Goal: Navigation & Orientation: Understand site structure

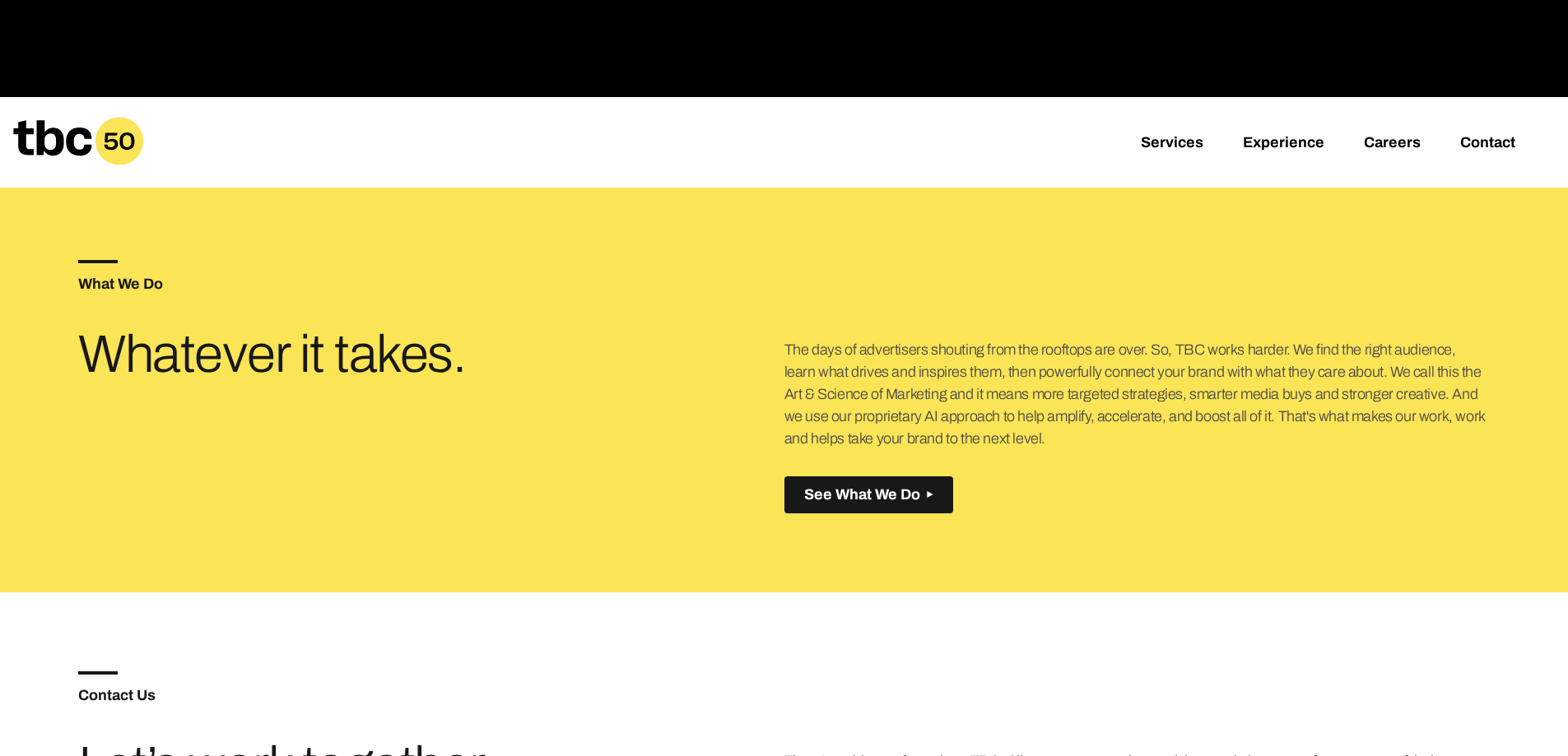
scroll to position [576, 0]
click at [1296, 139] on link "Experience" at bounding box center [1284, 143] width 82 height 20
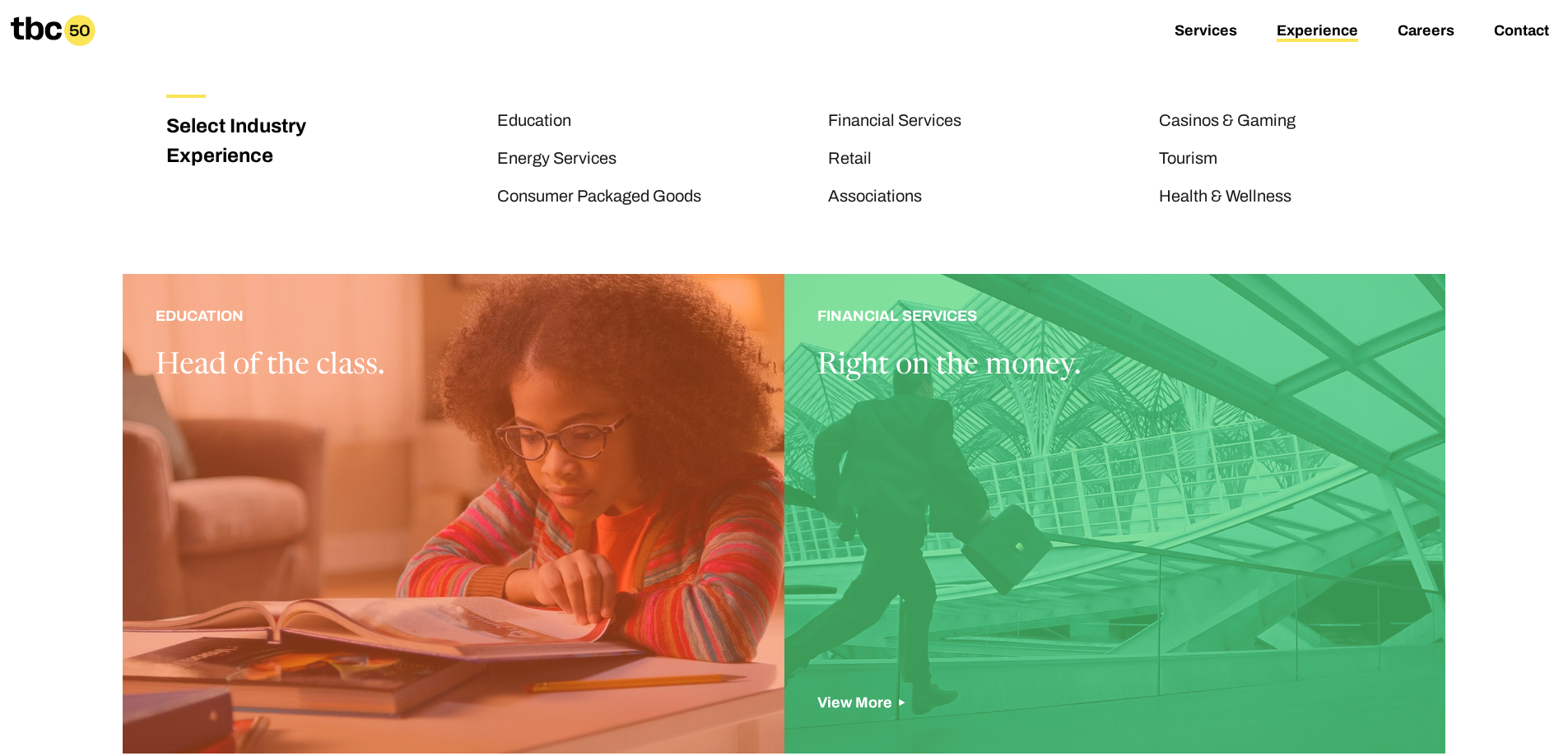
scroll to position [247, 0]
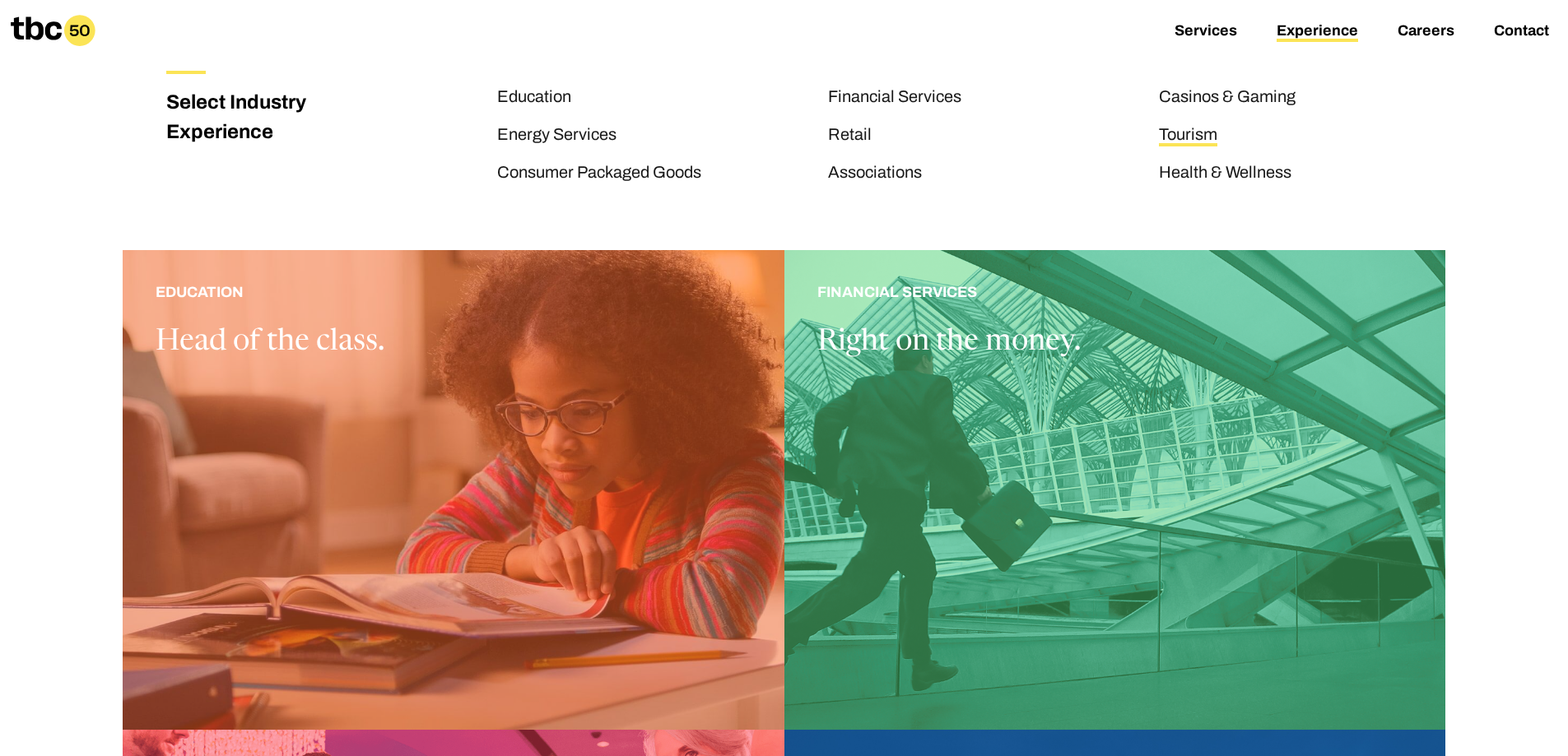
click at [1202, 133] on link "Tourism" at bounding box center [1188, 136] width 58 height 22
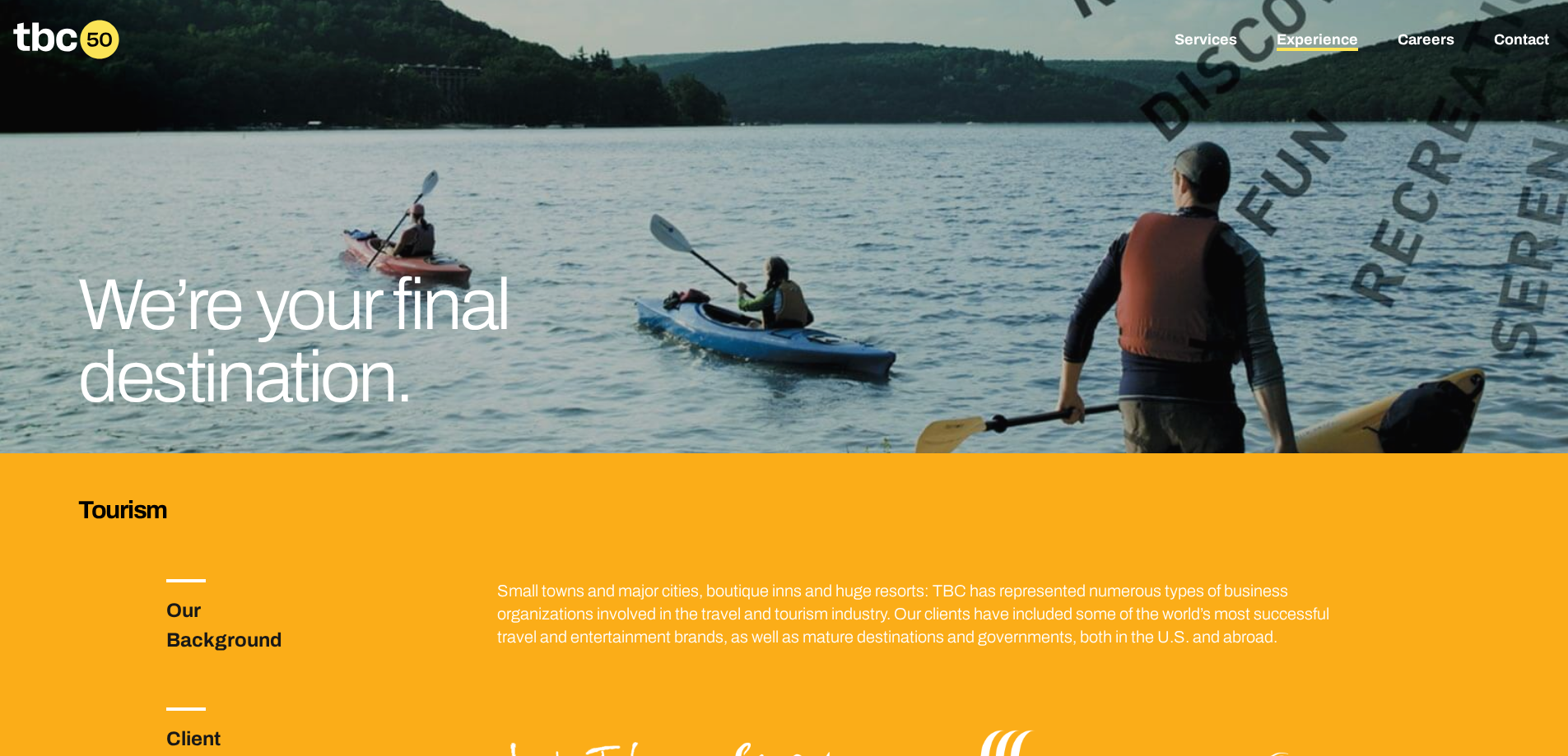
click at [1310, 35] on link "Experience" at bounding box center [1318, 42] width 82 height 20
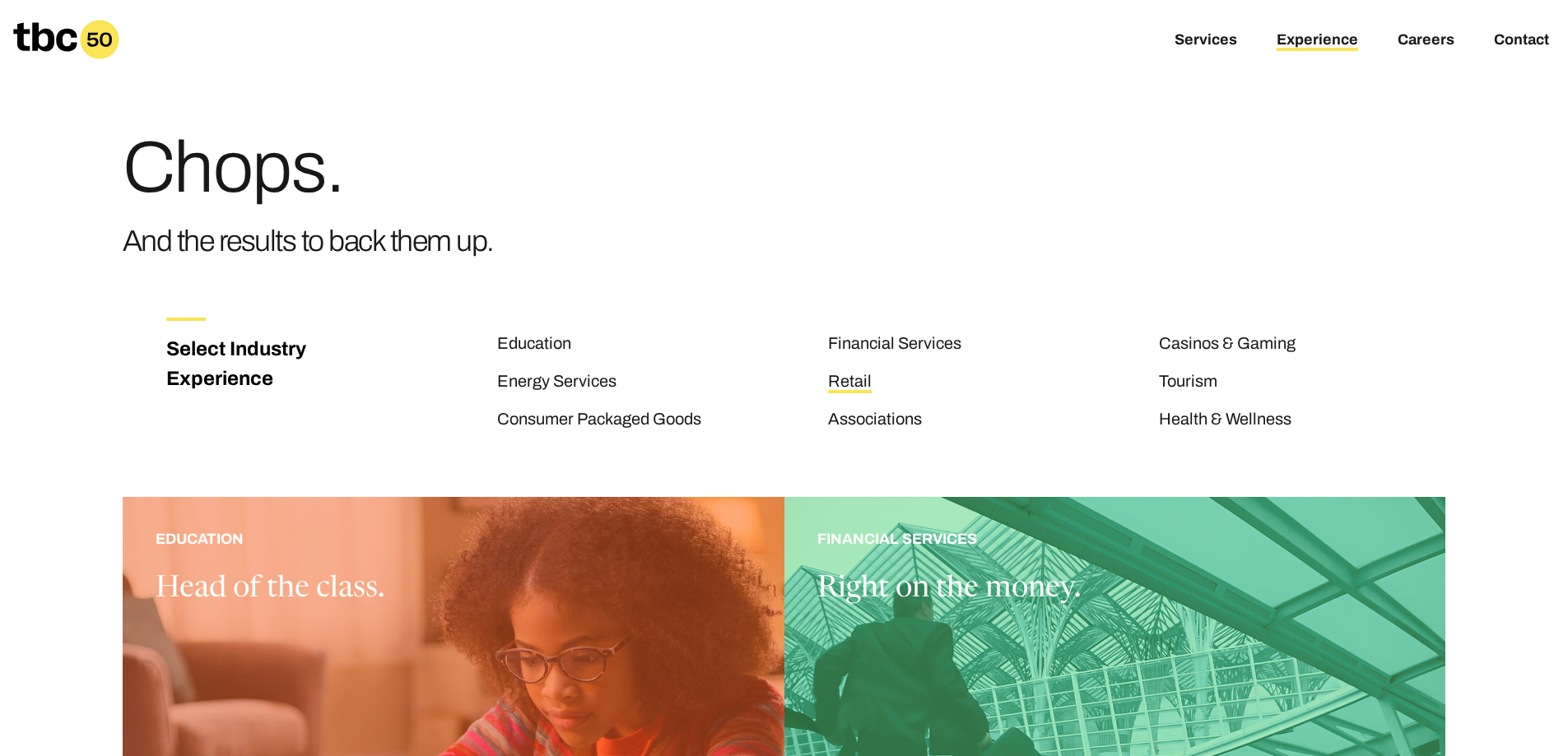
click at [842, 383] on link "Retail" at bounding box center [850, 383] width 43 height 22
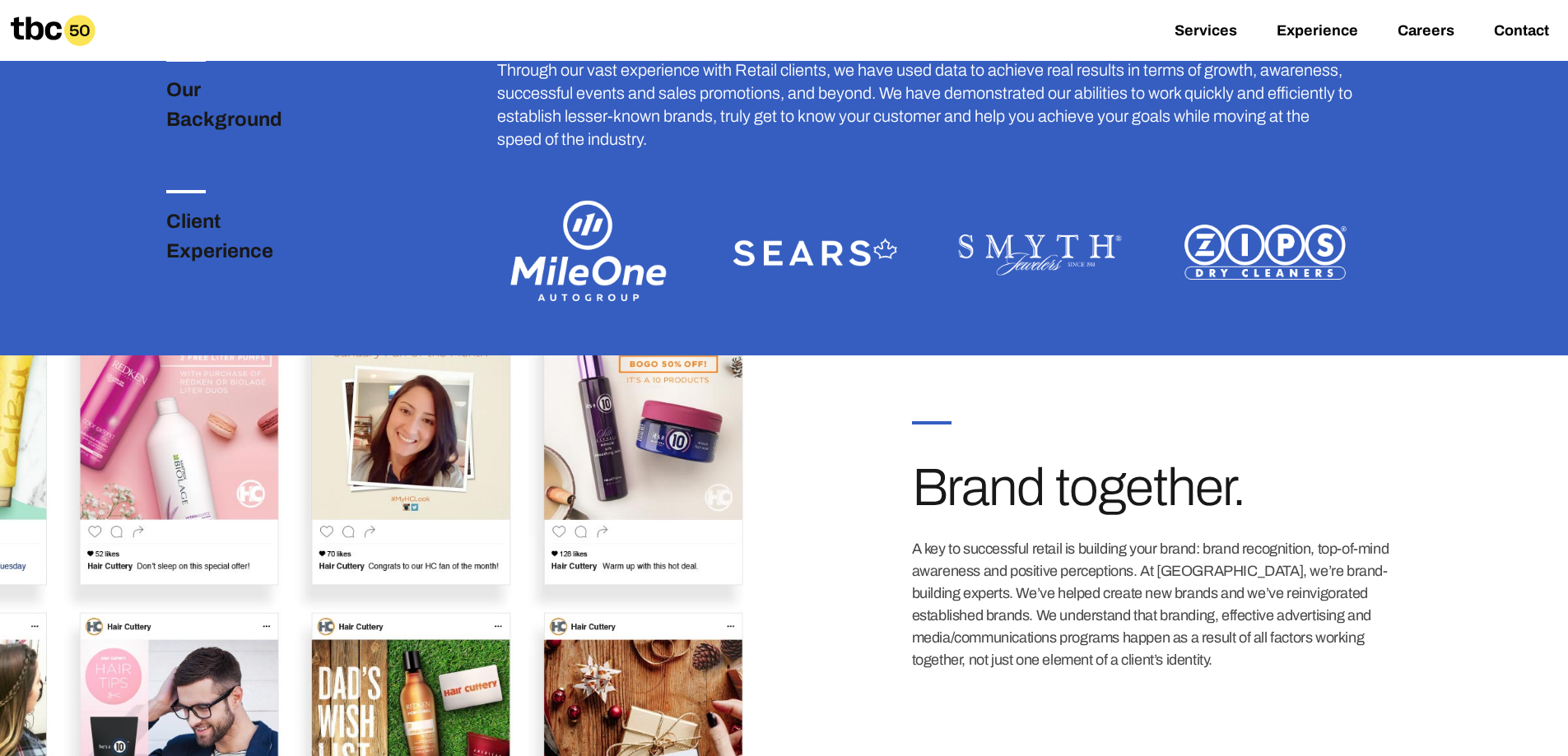
scroll to position [520, 0]
